Goal: Answer question/provide support

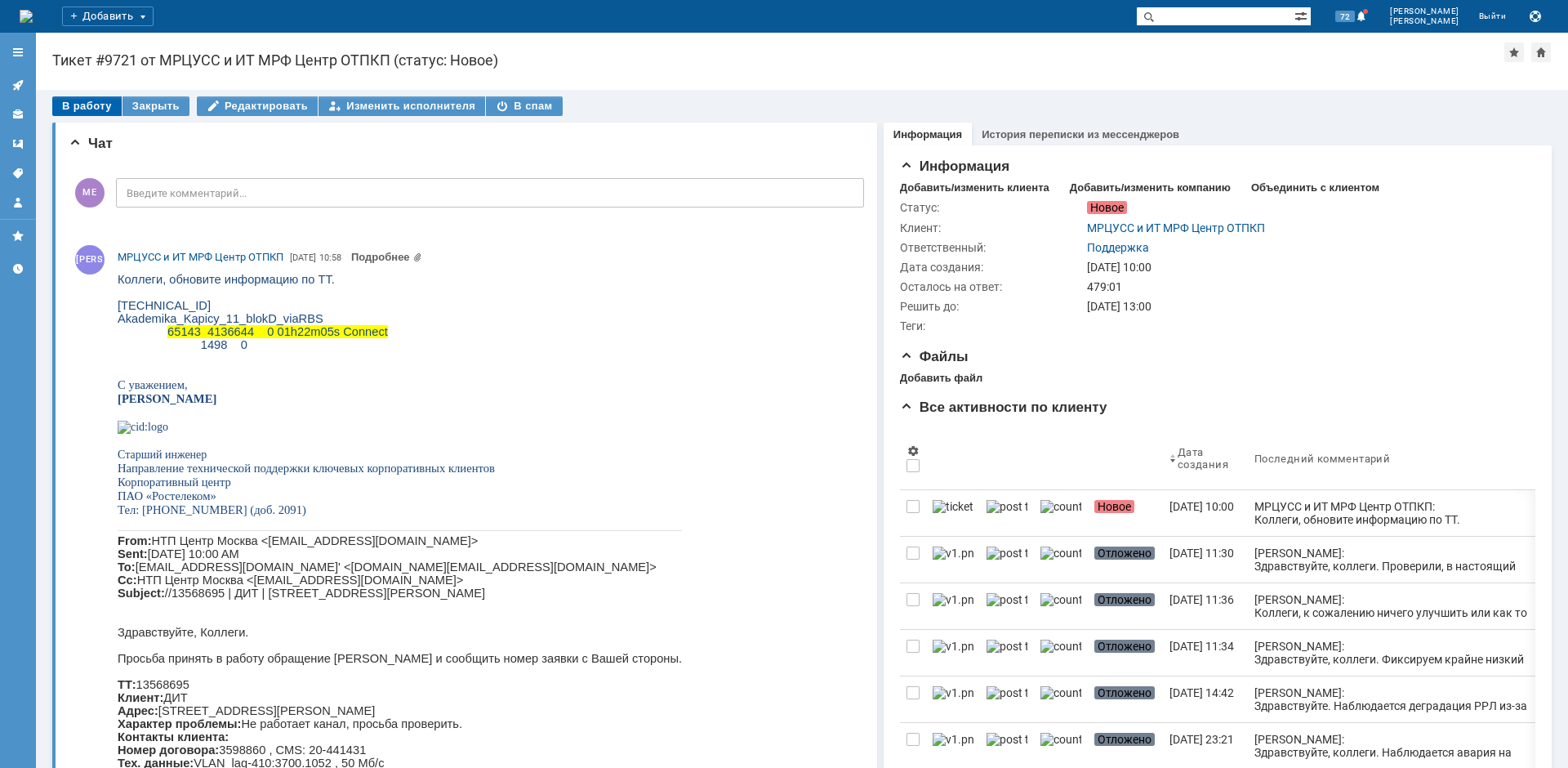
click at [74, 100] on div "В работу" at bounding box center [87, 106] width 69 height 20
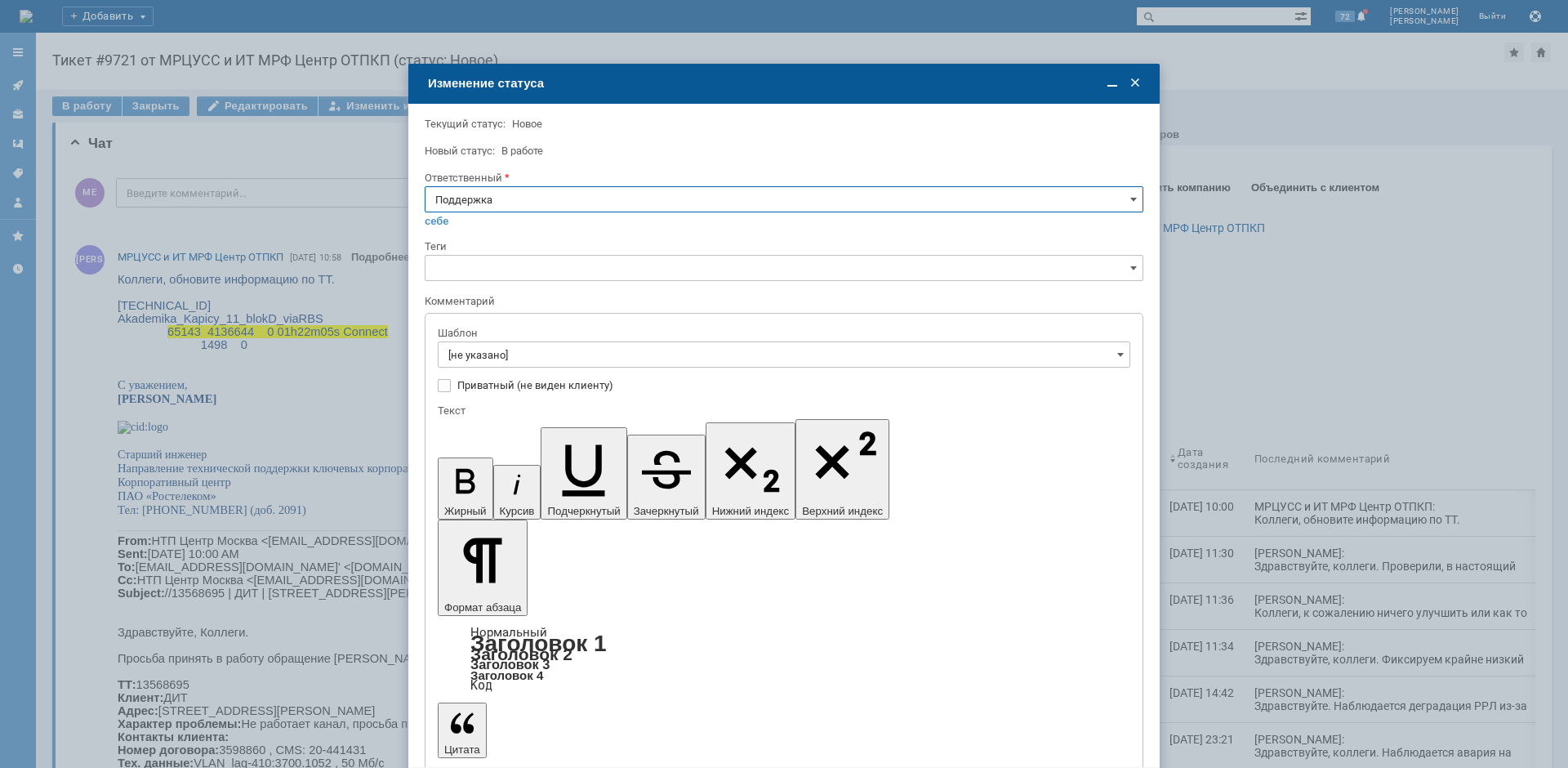
click at [544, 192] on input "Поддержка" at bounding box center [784, 199] width 719 height 26
click at [486, 362] on span "[PERSON_NAME]" at bounding box center [784, 364] width 697 height 13
type input "[PERSON_NAME]"
click at [489, 358] on input "[не указано]" at bounding box center [784, 355] width 693 height 26
type input "[PERSON_NAME]"
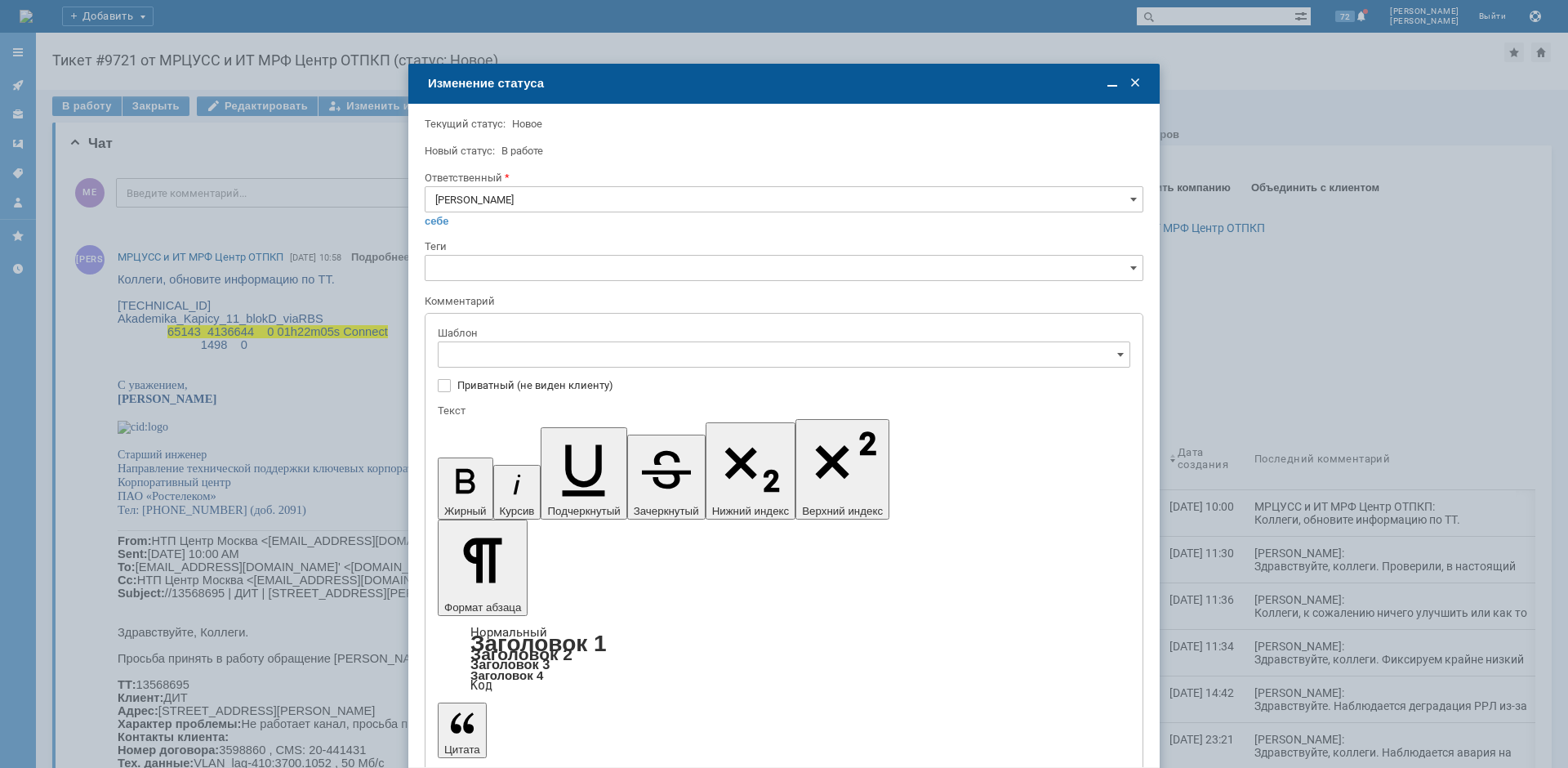
click at [584, 419] on div "[операторы] Авария на транзите" at bounding box center [784, 412] width 691 height 26
type input "[операторы] Авария на транзите"
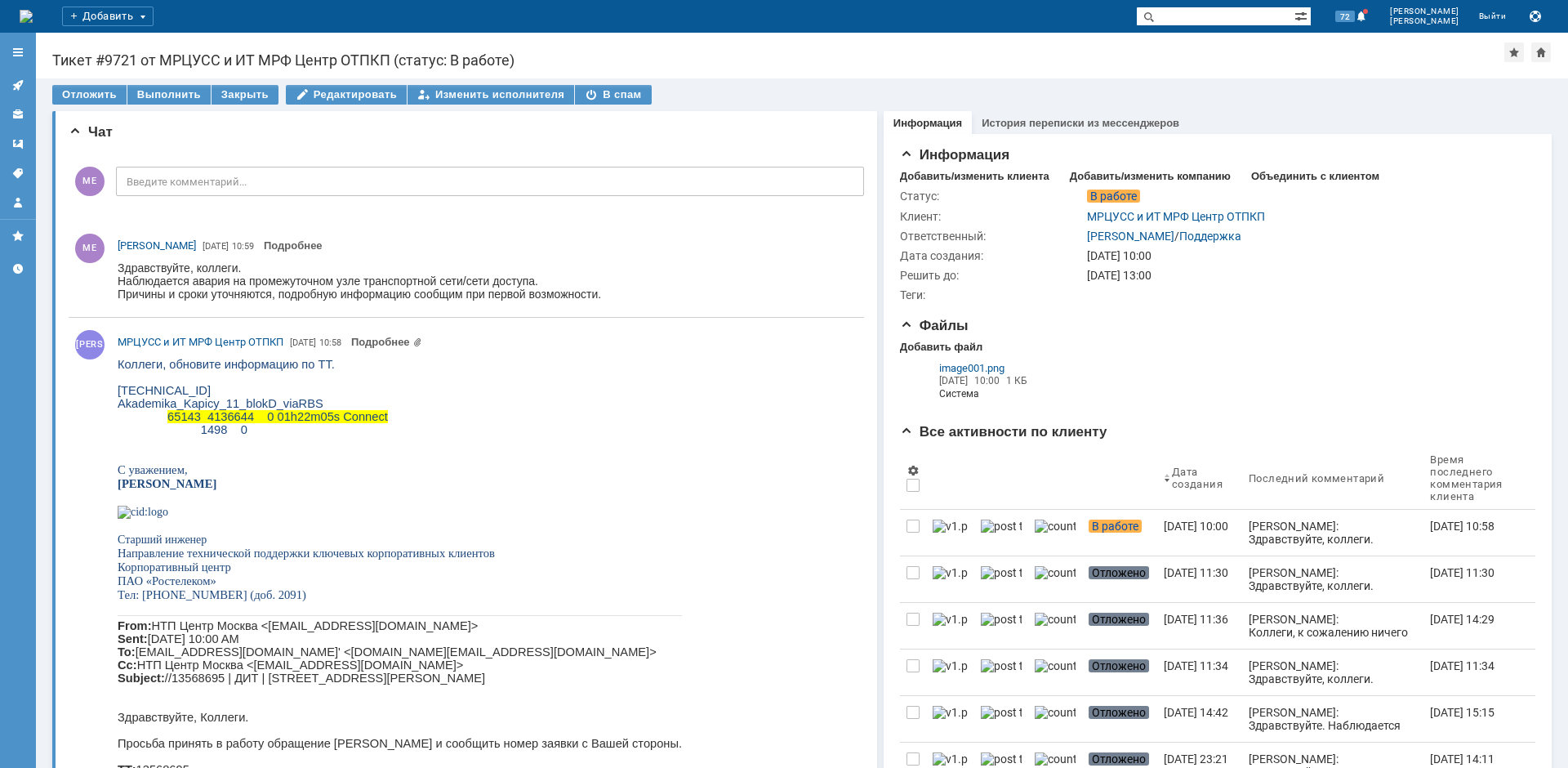
click at [13, 86] on icon at bounding box center [18, 85] width 13 height 13
